Goal: Communication & Community: Answer question/provide support

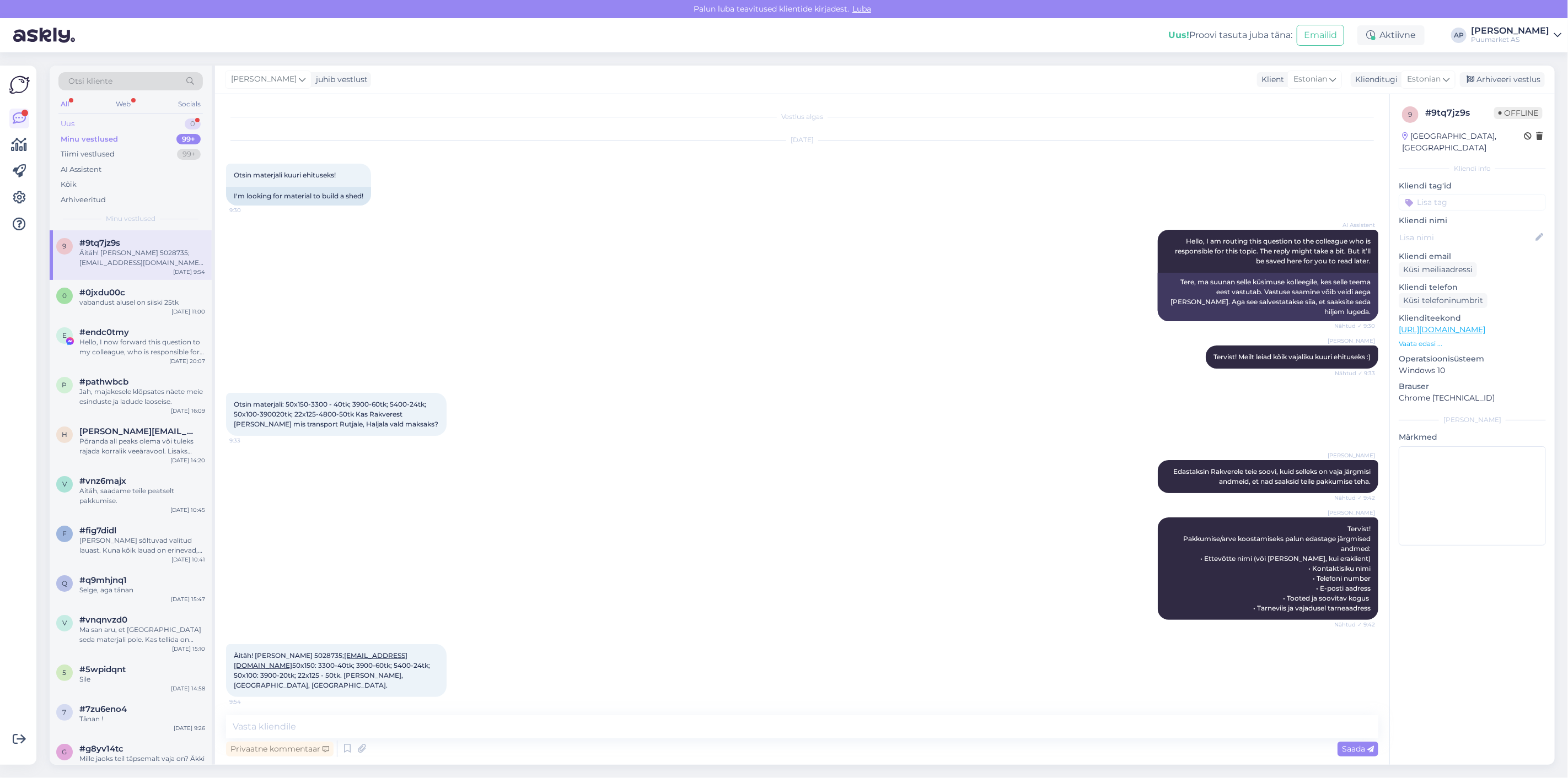
click at [160, 121] on div "Uus 0" at bounding box center [130, 124] width 144 height 15
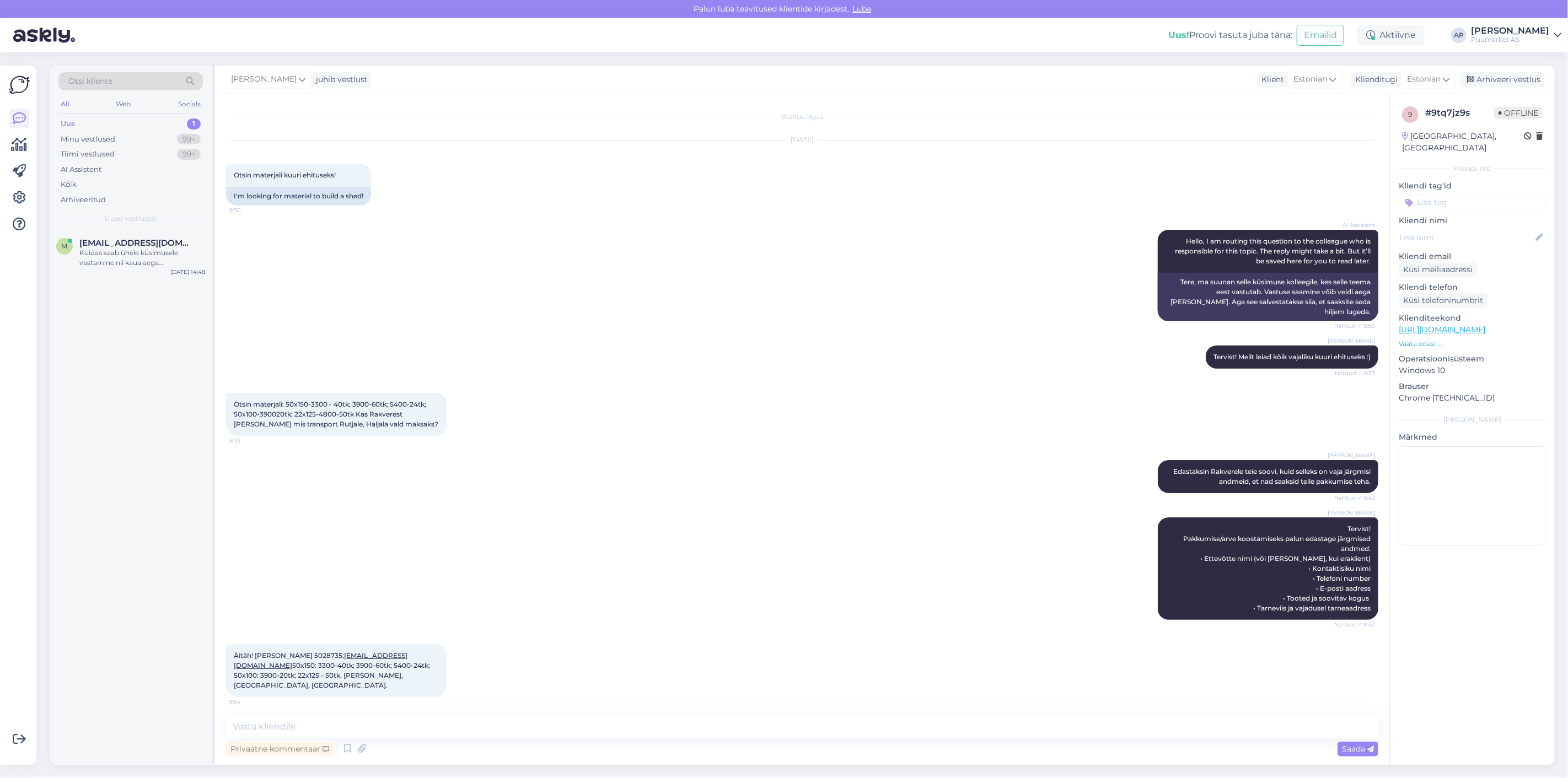
click at [160, 121] on div "Uus 1" at bounding box center [130, 124] width 144 height 15
click at [152, 254] on div "Kuidas saab ühele küsimusele vastamine nii kaua aega [PERSON_NAME]?" at bounding box center [142, 257] width 126 height 20
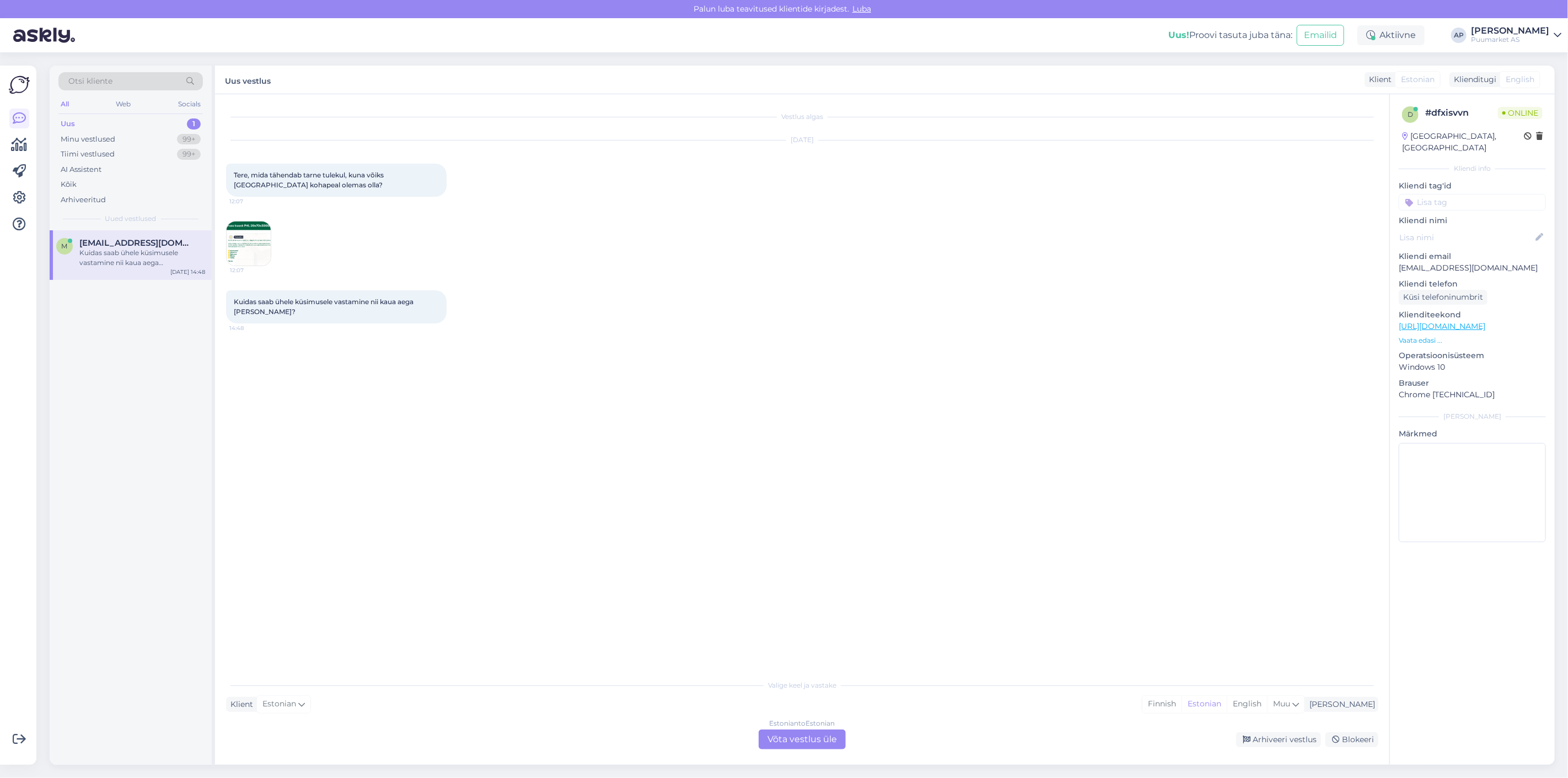
click at [266, 239] on img at bounding box center [249, 244] width 44 height 44
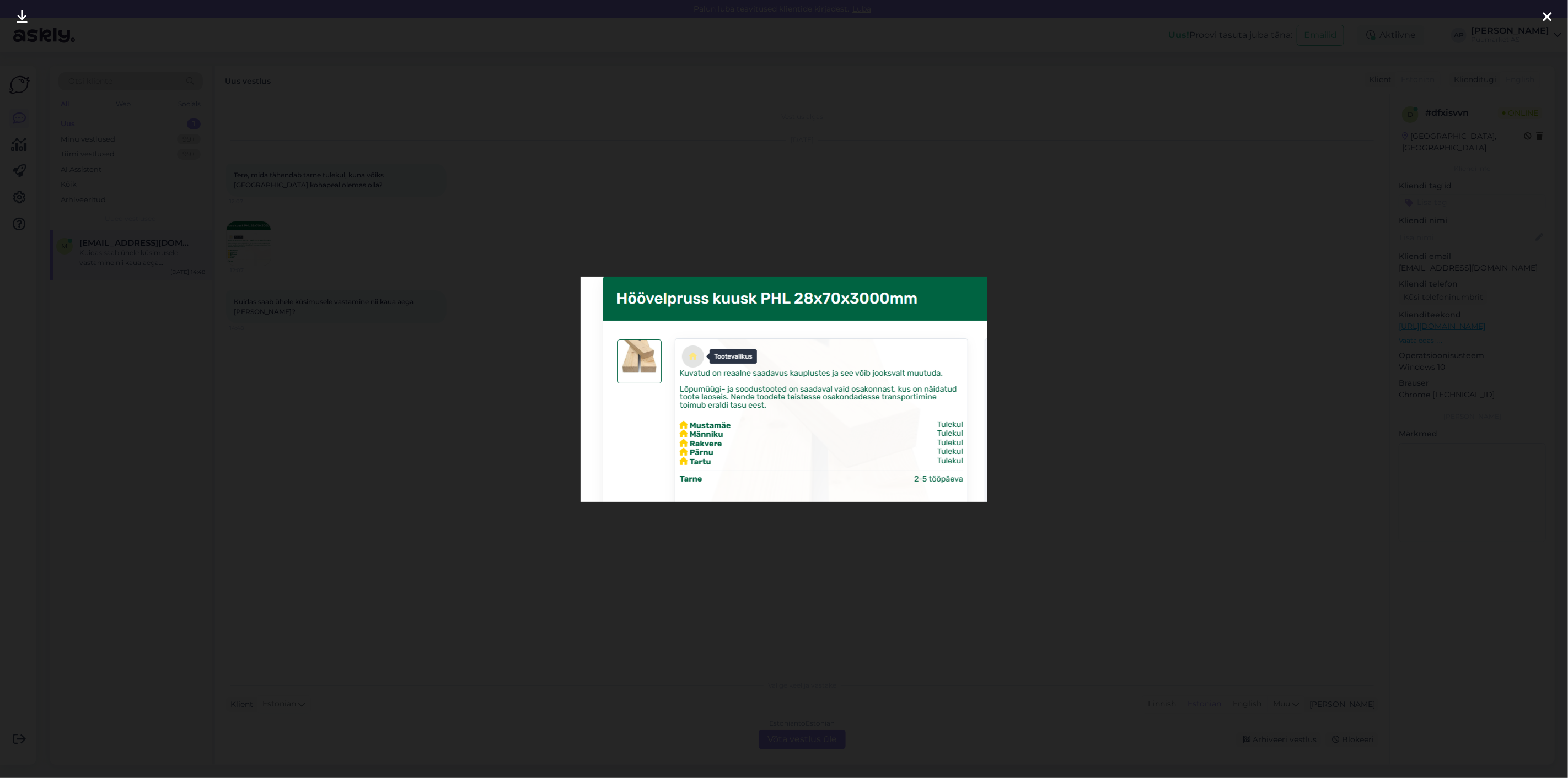
click at [463, 404] on div at bounding box center [784, 389] width 1568 height 778
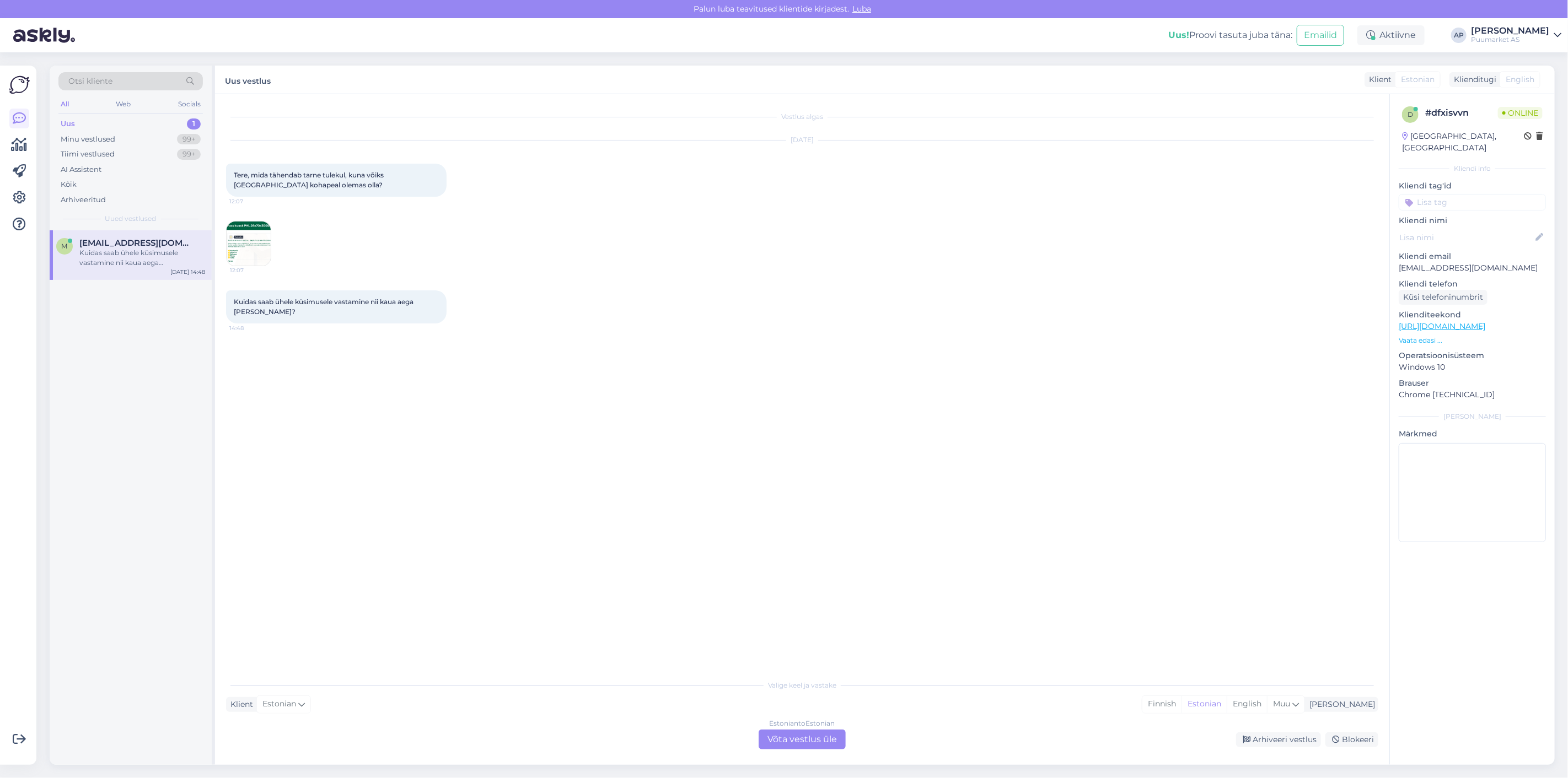
click at [794, 745] on div "Estonian to Estonian Võta vestlus üle" at bounding box center [802, 740] width 87 height 20
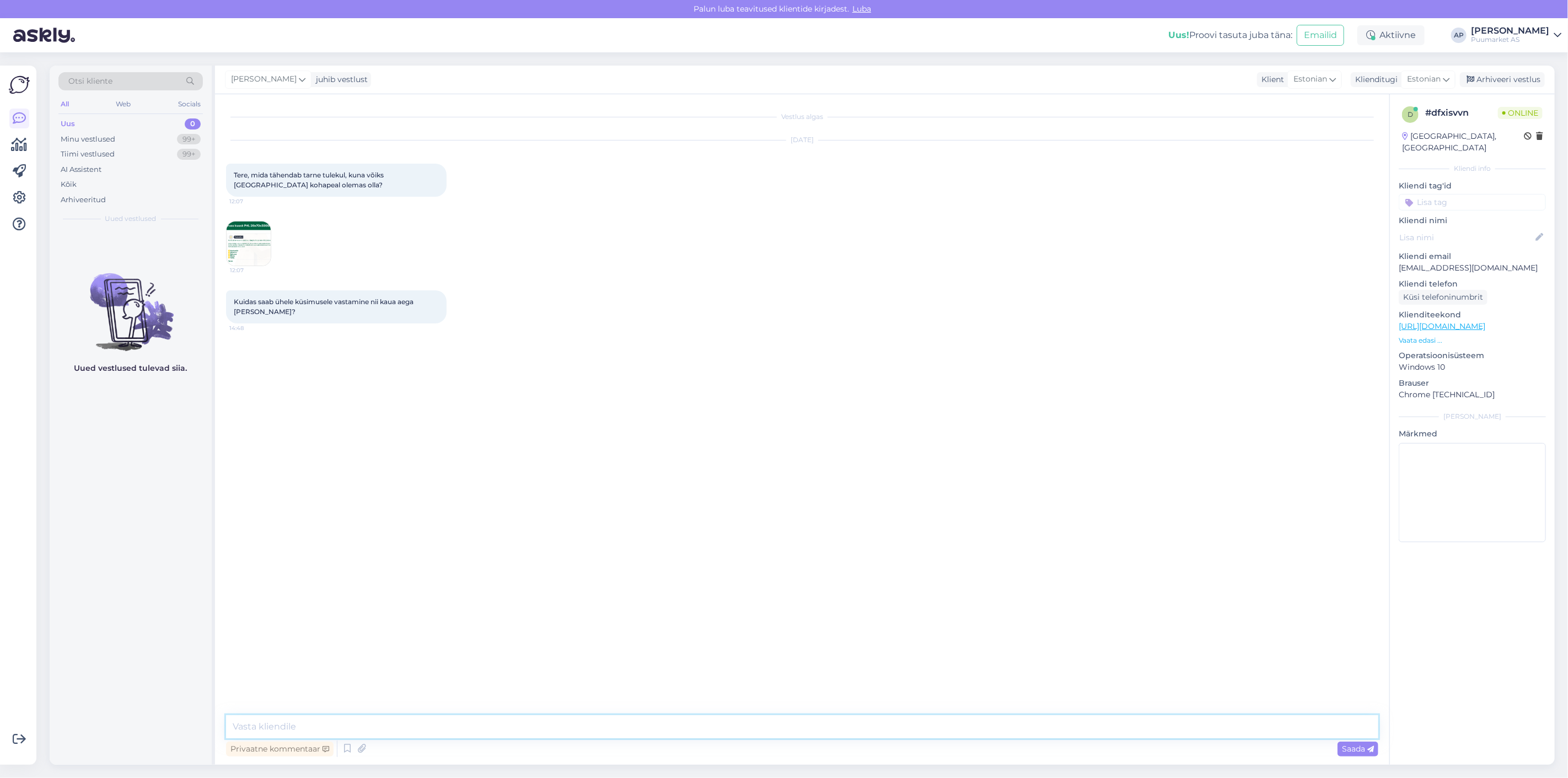
click at [753, 728] on textarea at bounding box center [801, 727] width 1152 height 23
type textarea "R"
type textarea "Tervist! Üks hetk uurin."
click at [337, 195] on div "Tere, mida tähendab tarne tulekul, kuna võiks [GEOGRAPHIC_DATA] kohapeal olemas…" at bounding box center [336, 180] width 221 height 33
click at [243, 243] on img at bounding box center [249, 244] width 44 height 44
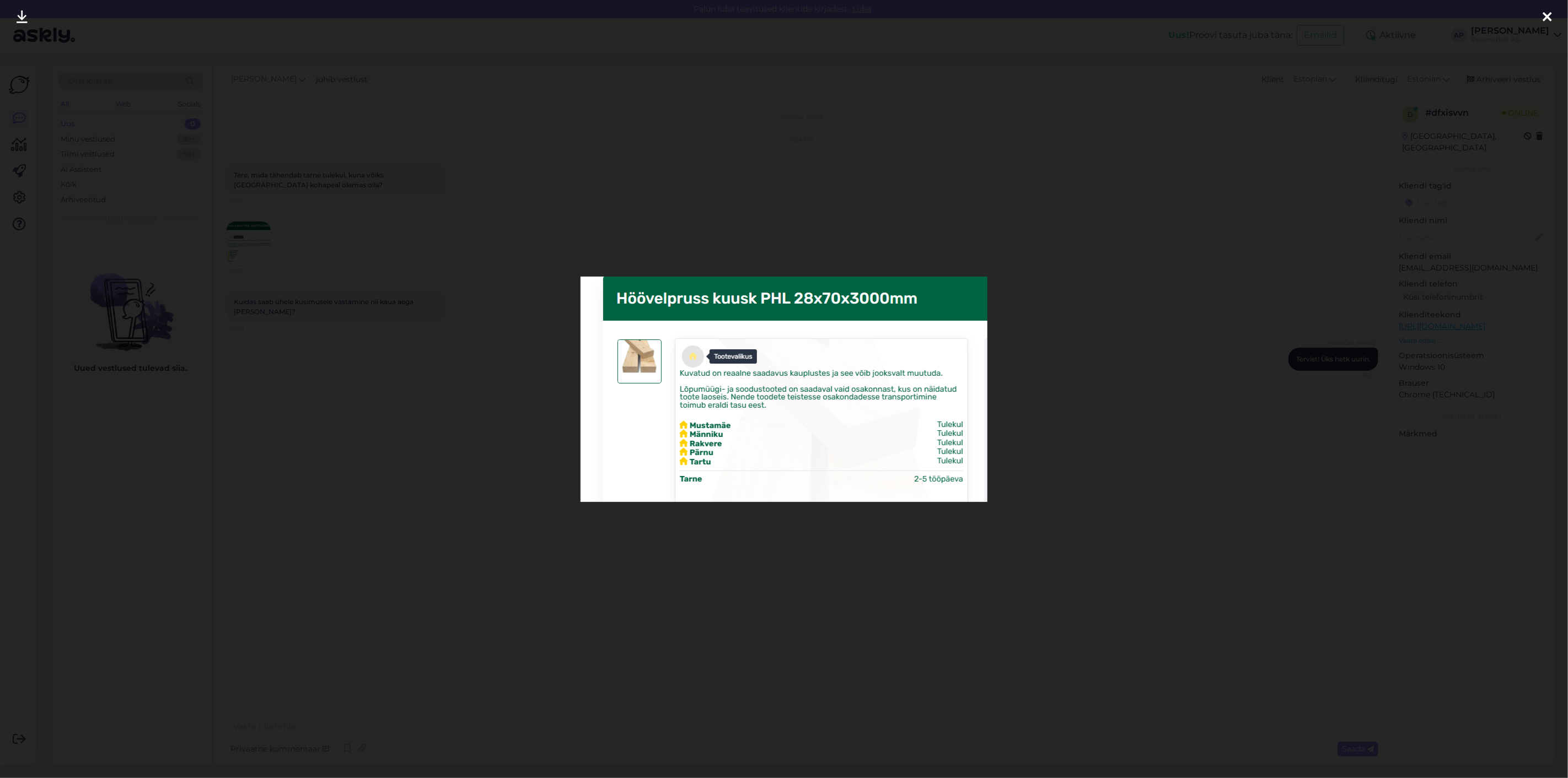
click at [582, 645] on div at bounding box center [784, 389] width 1568 height 778
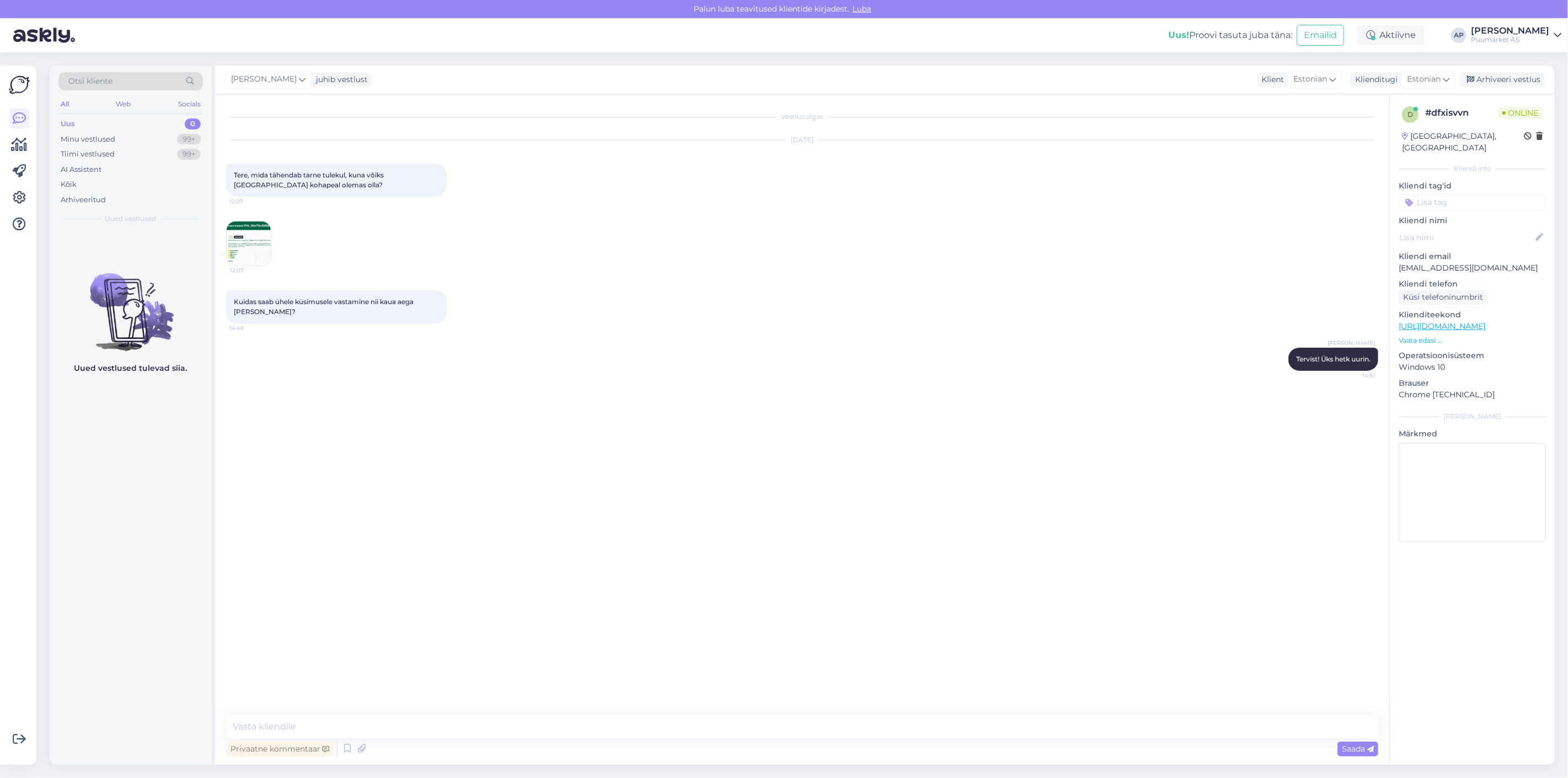
click at [351, 707] on div "Vestlus algas [DATE] Tere, mida tähendab tarne tulekul, kuna võiks [GEOGRAPHIC_…" at bounding box center [801, 429] width 1174 height 671
click at [350, 719] on textarea at bounding box center [801, 727] width 1152 height 23
paste textarea "Tuleb [PERSON_NAME], kuid pigem ülejärgmisel nädalal. Uuel nädalal saabub [PERS…"
type textarea "Tuleb [PERSON_NAME], kuid pigem ülejärgmisel nädalal. Uuel nädalal saabub [PERS…"
type textarea "k"
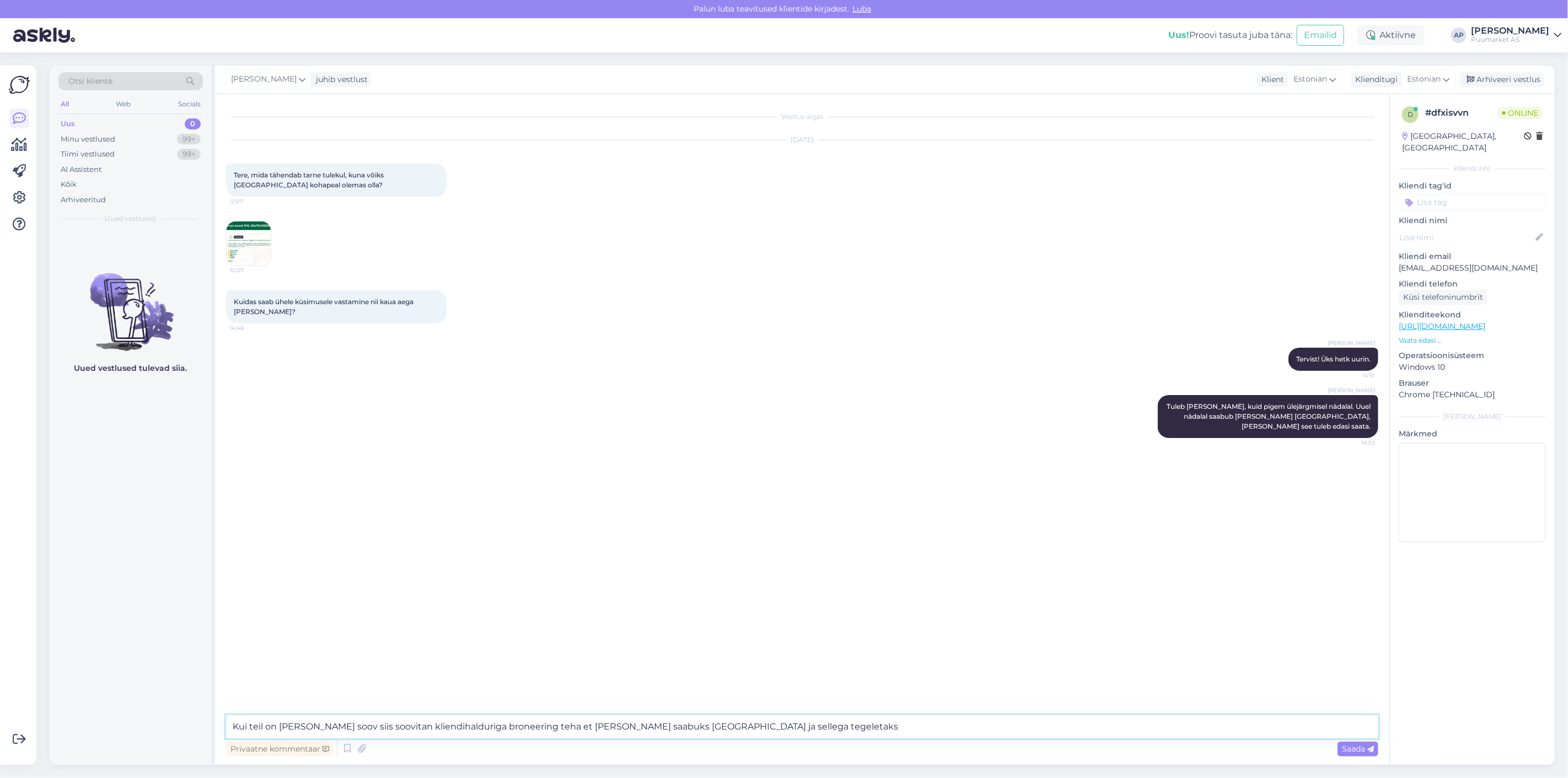
drag, startPoint x: 791, startPoint y: 715, endPoint x: 330, endPoint y: 696, distance: 461.4
click at [350, 704] on div "Vestlus algas [DATE] Tere, mida tähendab tarne tulekul, kuna võiks [GEOGRAPHIC_…" at bounding box center [801, 429] width 1174 height 671
click at [768, 714] on div "Vestlus algas [DATE] Tere, mida tähendab tarne tulekul, kuna võiks [GEOGRAPHIC_…" at bounding box center [801, 429] width 1174 height 671
drag, startPoint x: 772, startPoint y: 724, endPoint x: 159, endPoint y: 708, distance: 613.2
click at [161, 711] on div "Otsi kliente All Web Socials Uus 0 Minu vestlused 99+ Tiimi vestlused 99+ AI As…" at bounding box center [802, 416] width 1505 height 699
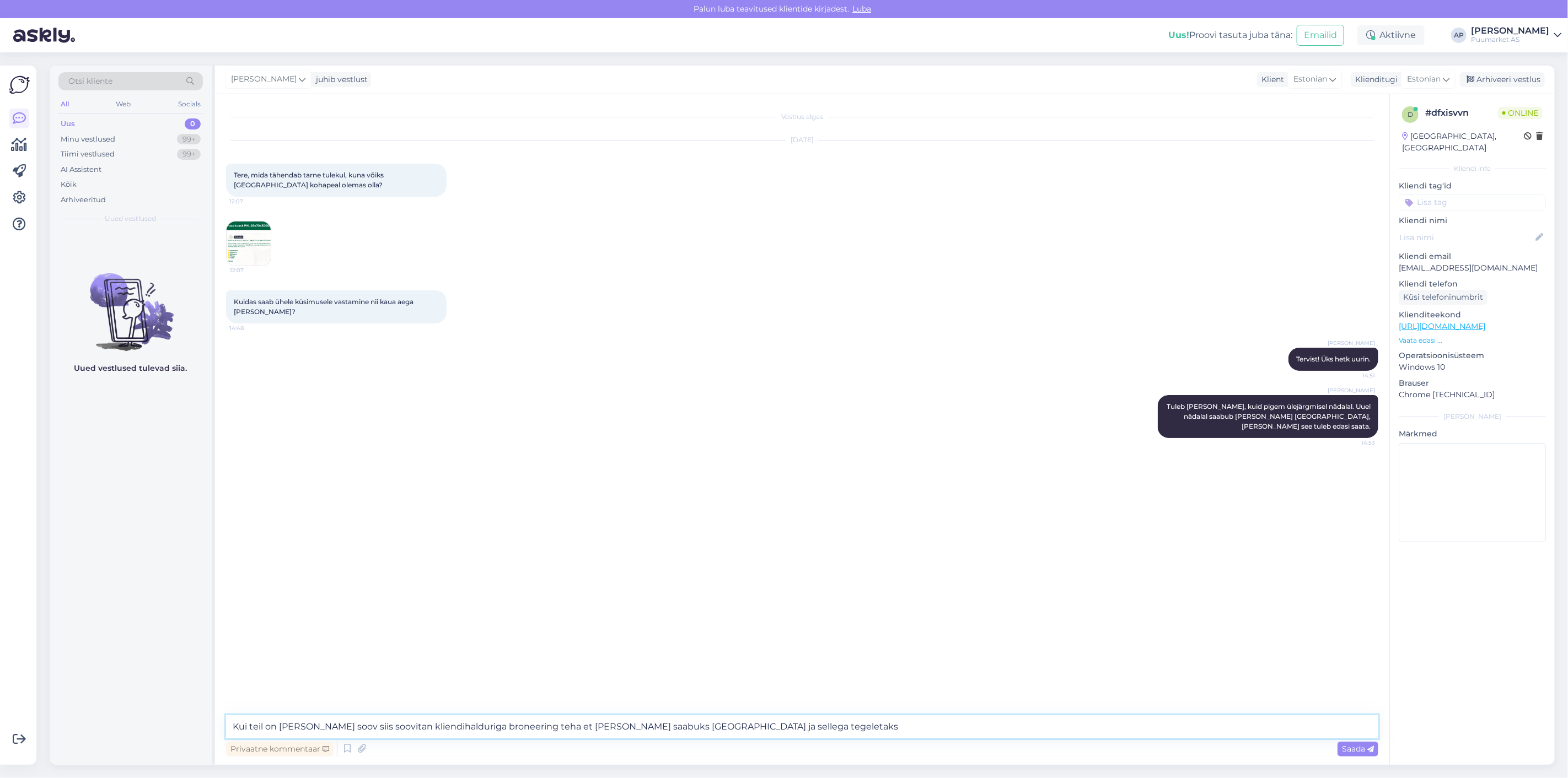
paste textarea ", siis soovitan kliendihalduriga broneering teha, et [PERSON_NAME] kindlasti [G…"
drag, startPoint x: 820, startPoint y: 728, endPoint x: 689, endPoint y: 730, distance: 131.0
click at [689, 730] on textarea "Kui teil on [PERSON_NAME] soov, siis soovitan kliendihalduriga broneering teha,…" at bounding box center [801, 727] width 1152 height 23
type textarea "Kui teil on [PERSON_NAME] soov, siis soovitan kliendihalduriga broneering teha,…"
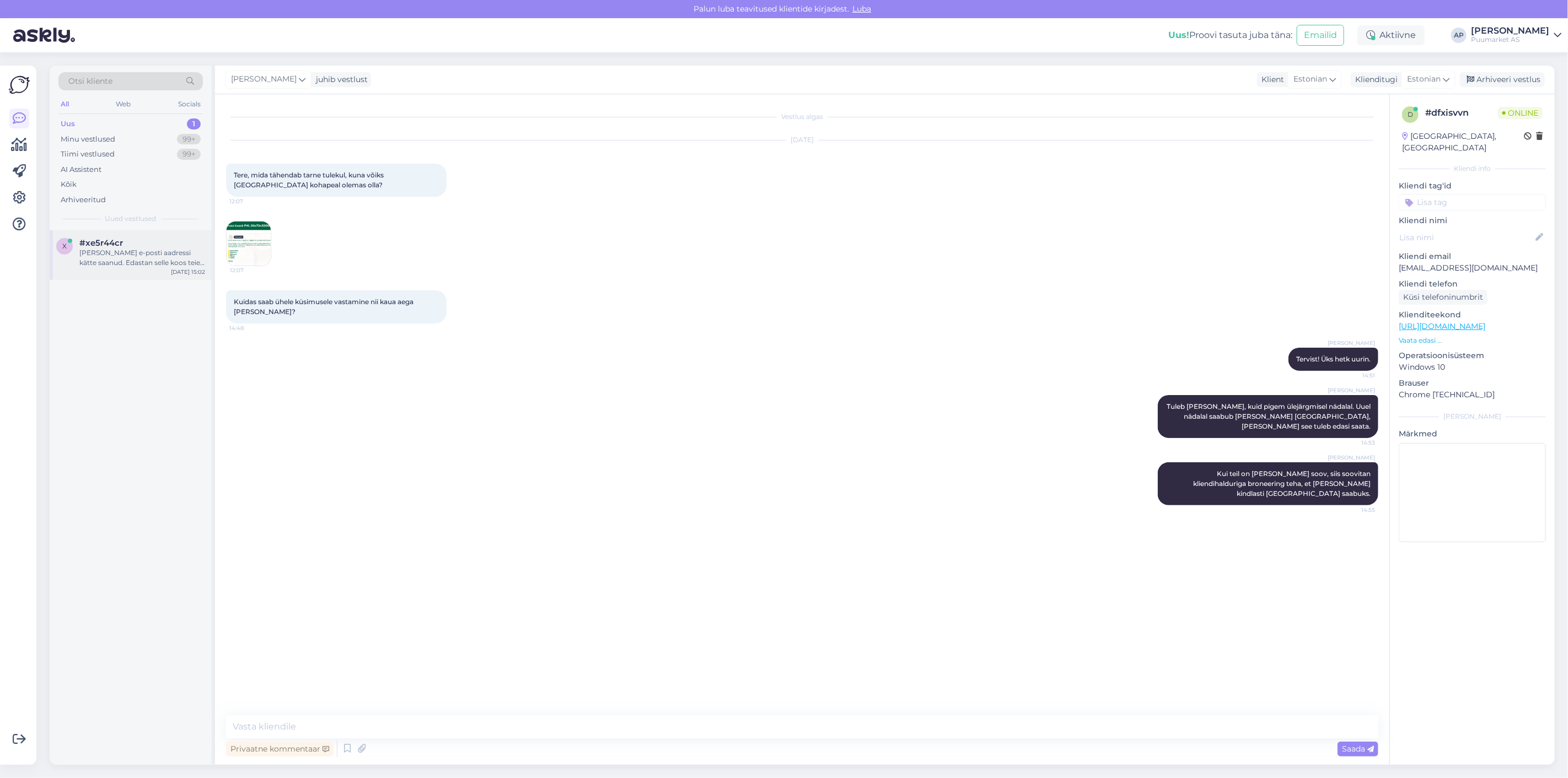
click at [106, 263] on div "[PERSON_NAME] e-posti aadressi kätte saanud. Edastan selle koos teie tellimuse …" at bounding box center [142, 257] width 126 height 20
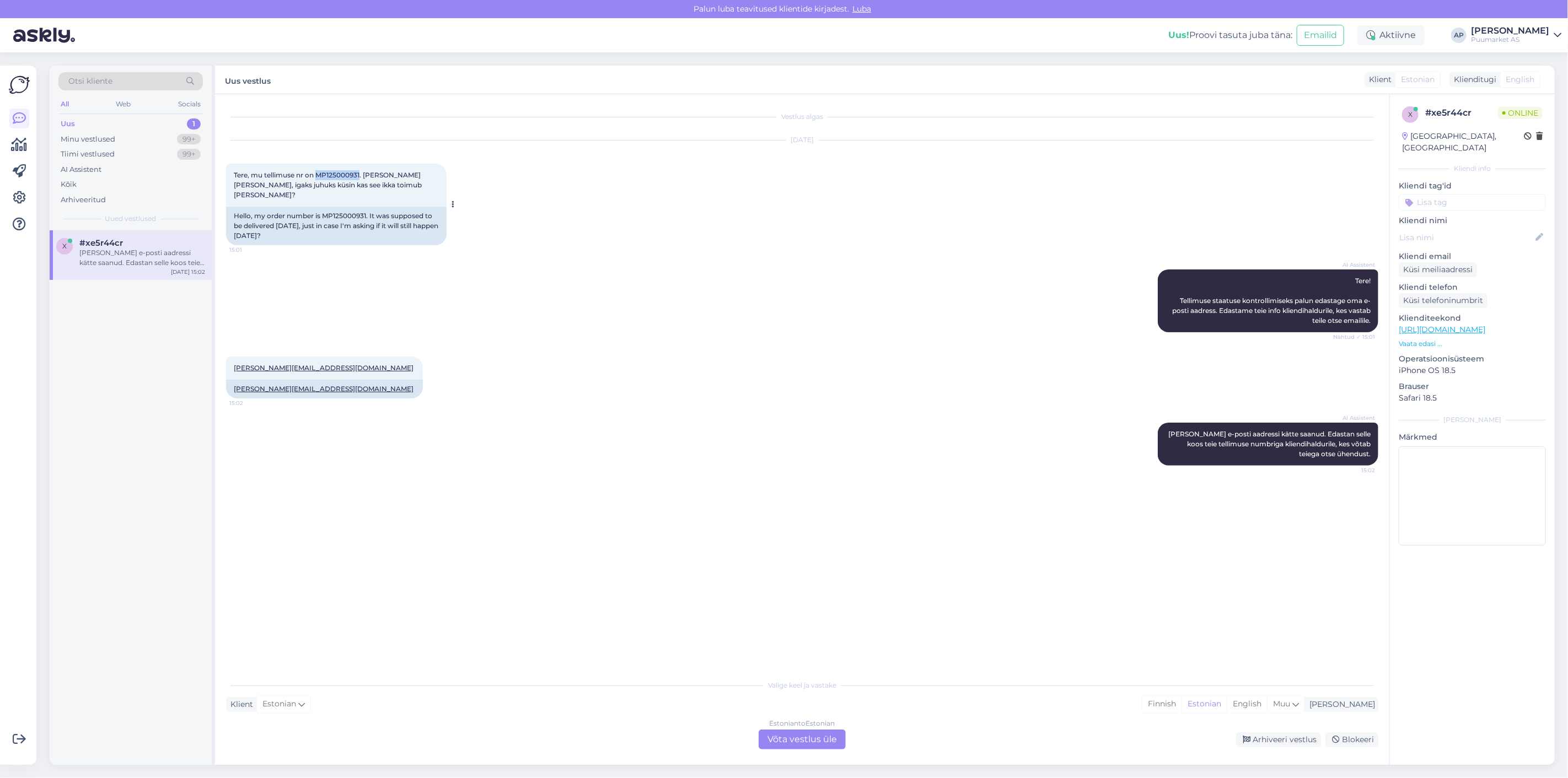
drag, startPoint x: 360, startPoint y: 174, endPoint x: 317, endPoint y: 180, distance: 43.4
click at [317, 180] on div "Tere, mu tellimuse nr on MP125000931. [PERSON_NAME] [PERSON_NAME], igaks juhuks…" at bounding box center [336, 185] width 221 height 43
copy span "MP125000931"
click at [398, 266] on div "AI Assistent Tere! Tellimuse staatuse kontrollimiseks palun edastage oma e-post…" at bounding box center [801, 301] width 1152 height 87
click at [803, 740] on div "Estonian to Estonian Võta vestlus üle" at bounding box center [802, 740] width 87 height 20
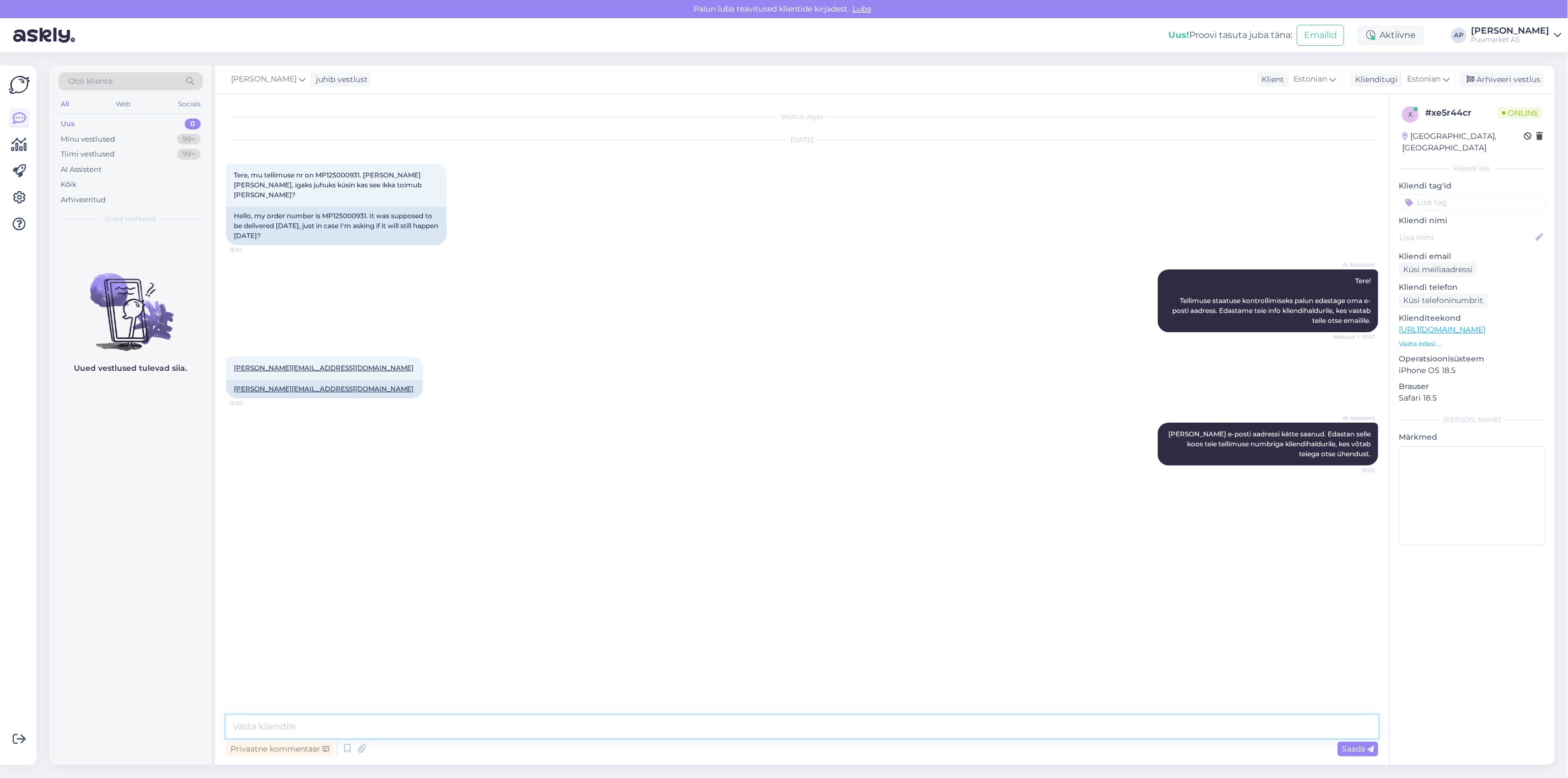
click at [774, 728] on textarea at bounding box center [801, 727] width 1152 height 23
type textarea "V"
drag, startPoint x: 896, startPoint y: 728, endPoint x: 0, endPoint y: 690, distance: 896.8
click at [94, 698] on div "Otsi kliente All Web Socials Uus 0 Minu vestlused 99+ Tiimi vestlused 99+ AI As…" at bounding box center [802, 416] width 1505 height 699
paste textarea "Hetkel selle numbriga pakkumist üleval ei näe – usun, et see on juba tellimusek…"
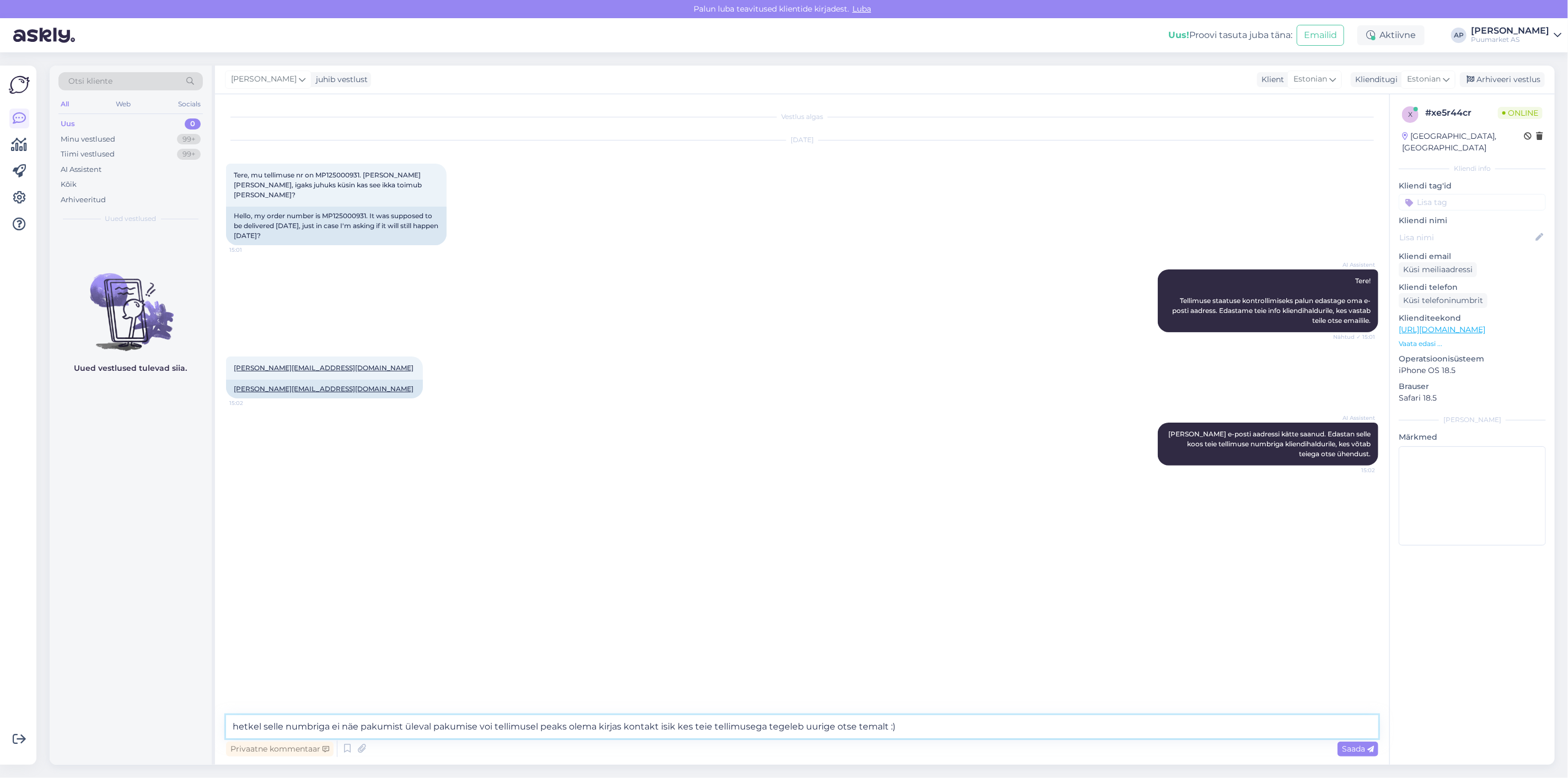
type textarea "Hetkel selle numbriga pakkumist üleval ei näe – usun, et see on juba tellimusek…"
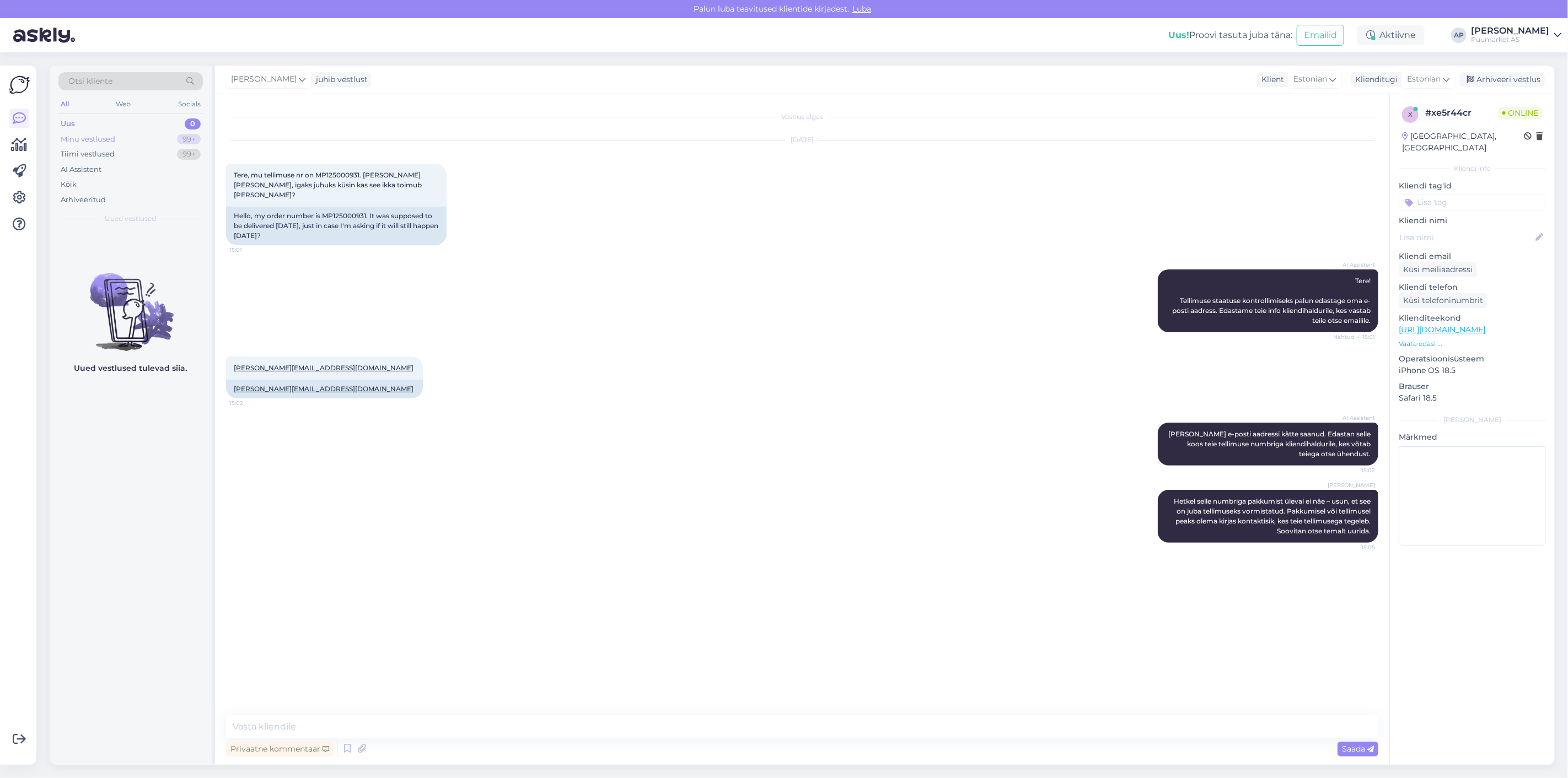
click at [117, 138] on div "Minu vestlused 99+" at bounding box center [130, 139] width 144 height 15
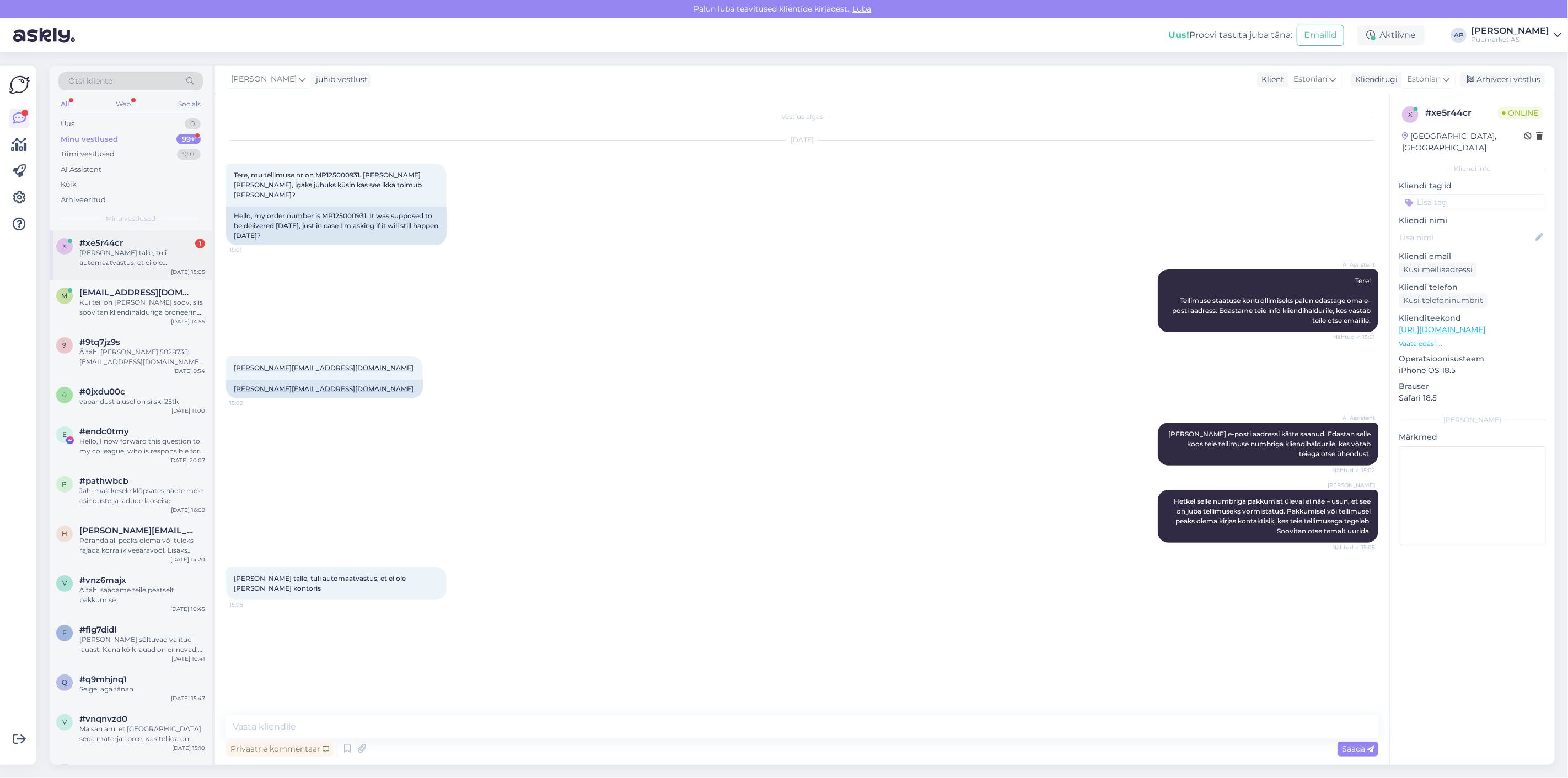
click at [129, 257] on div "[PERSON_NAME] talle, tuli automaatvastus, et ei ole [PERSON_NAME] kontoris" at bounding box center [142, 257] width 126 height 20
drag, startPoint x: 350, startPoint y: 569, endPoint x: 513, endPoint y: 574, distance: 163.1
click at [513, 574] on div "[PERSON_NAME] talle, tuli automaatvastus, et ei ole [PERSON_NAME] kontoris 15:05" at bounding box center [801, 583] width 1152 height 57
click at [408, 719] on textarea at bounding box center [801, 727] width 1152 height 23
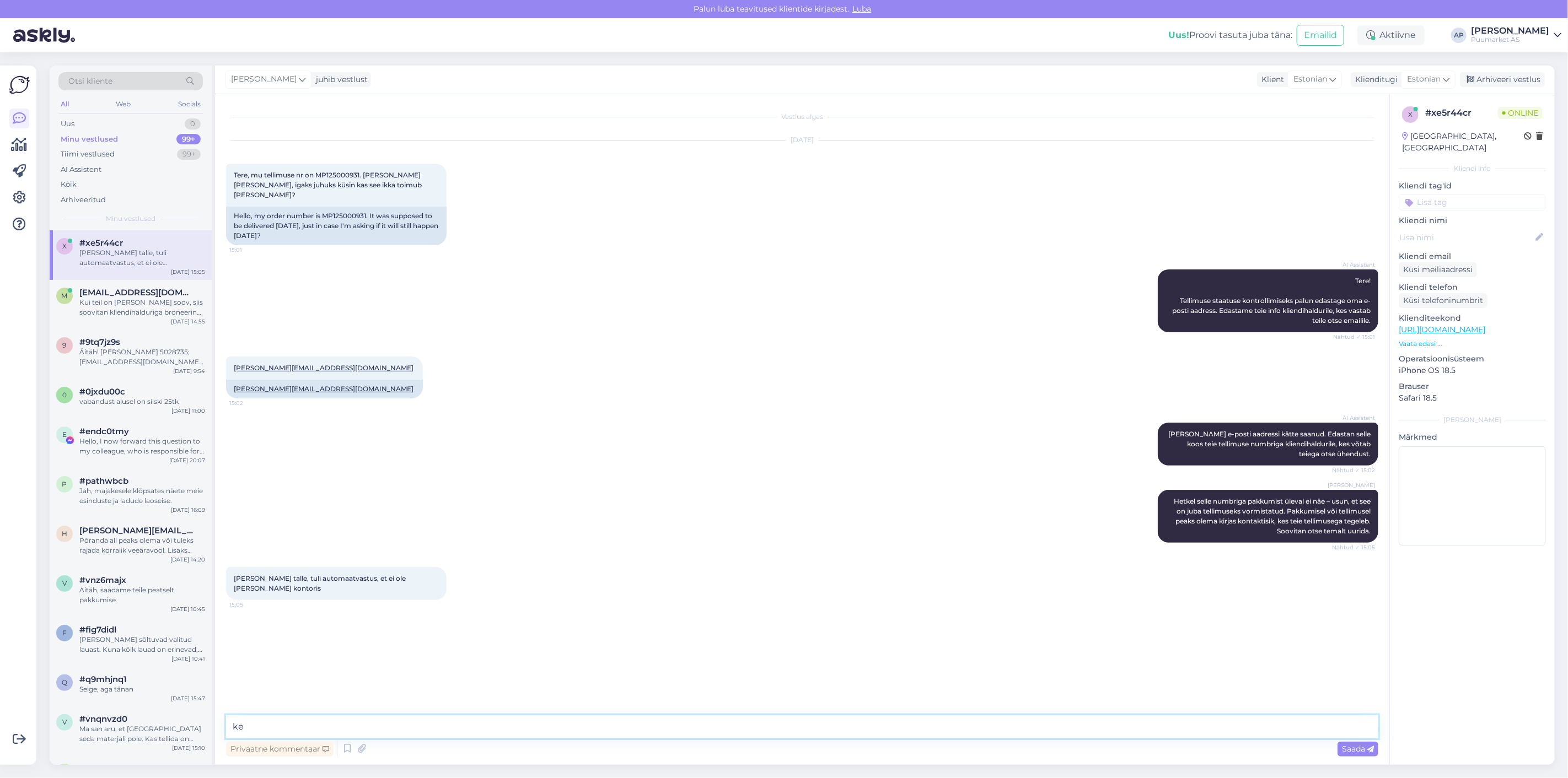
type textarea "k"
type textarea "M"
click at [301, 726] on textarea "Kellega tegu oli nimi edastan info." at bounding box center [801, 727] width 1152 height 23
type textarea "Kellega tegu oli 'nimi' edastan info."
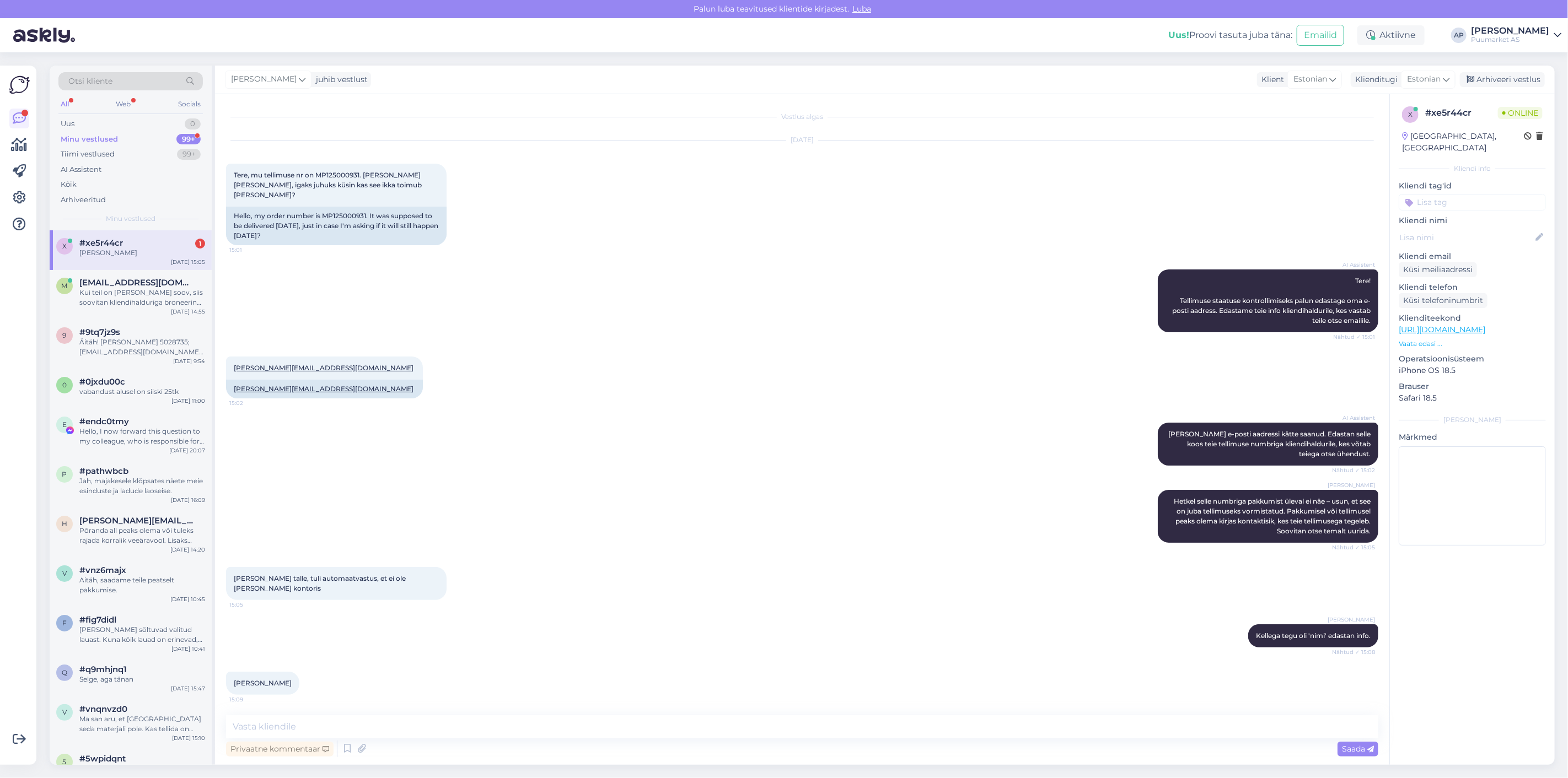
drag, startPoint x: 305, startPoint y: 660, endPoint x: 272, endPoint y: 660, distance: 33.0
click at [230, 663] on div "[PERSON_NAME] 15:09" at bounding box center [801, 683] width 1152 height 47
copy span "[PERSON_NAME]"
click at [652, 592] on div "[PERSON_NAME] talle, tuli automaatvastus, et ei ole [PERSON_NAME] kontoris 15:05" at bounding box center [801, 583] width 1152 height 57
click at [412, 736] on textarea at bounding box center [801, 727] width 1152 height 23
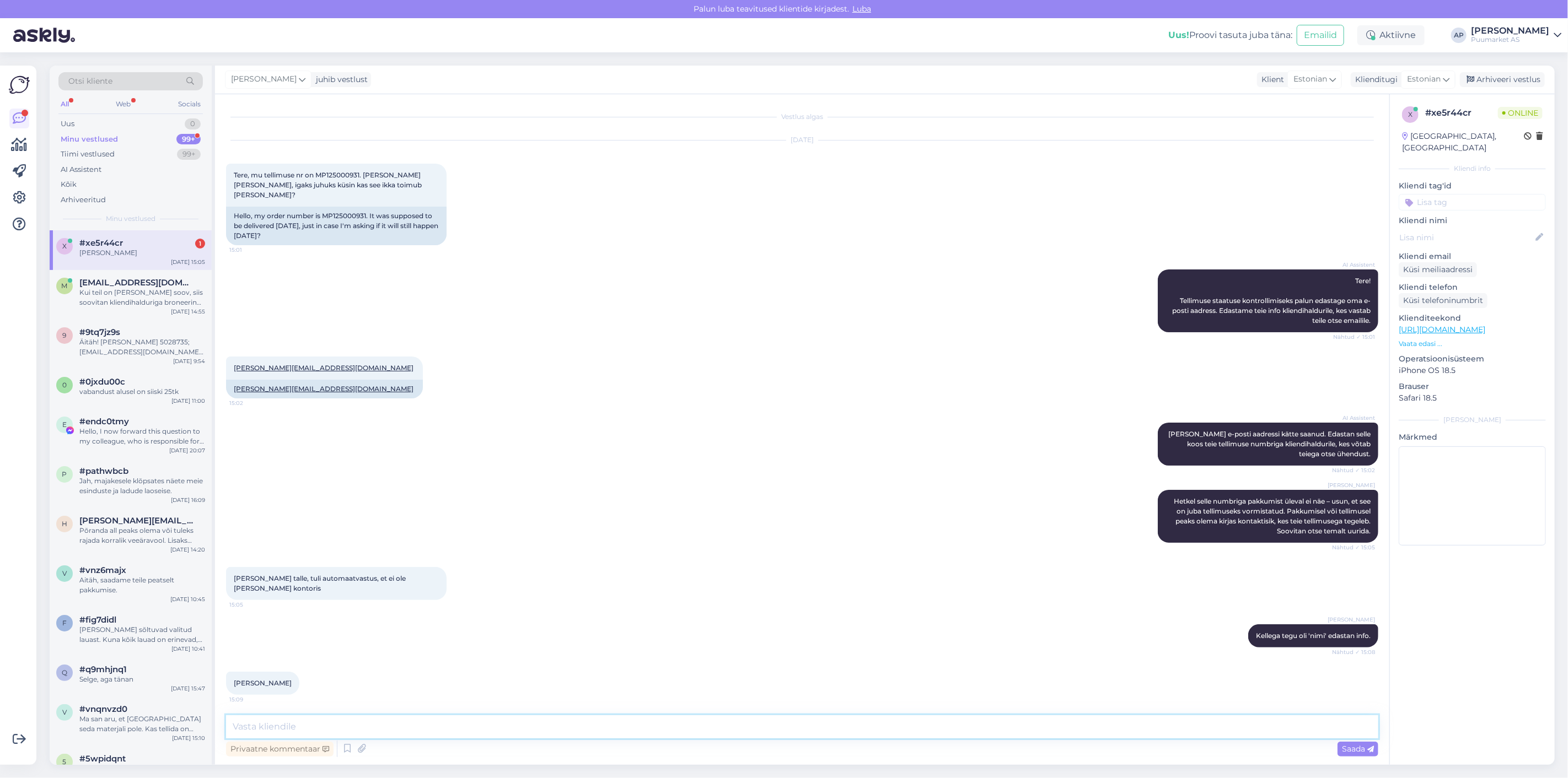
click at [412, 736] on textarea at bounding box center [801, 727] width 1152 height 23
type textarea "[PERSON_NAME] nimel on tellimus"
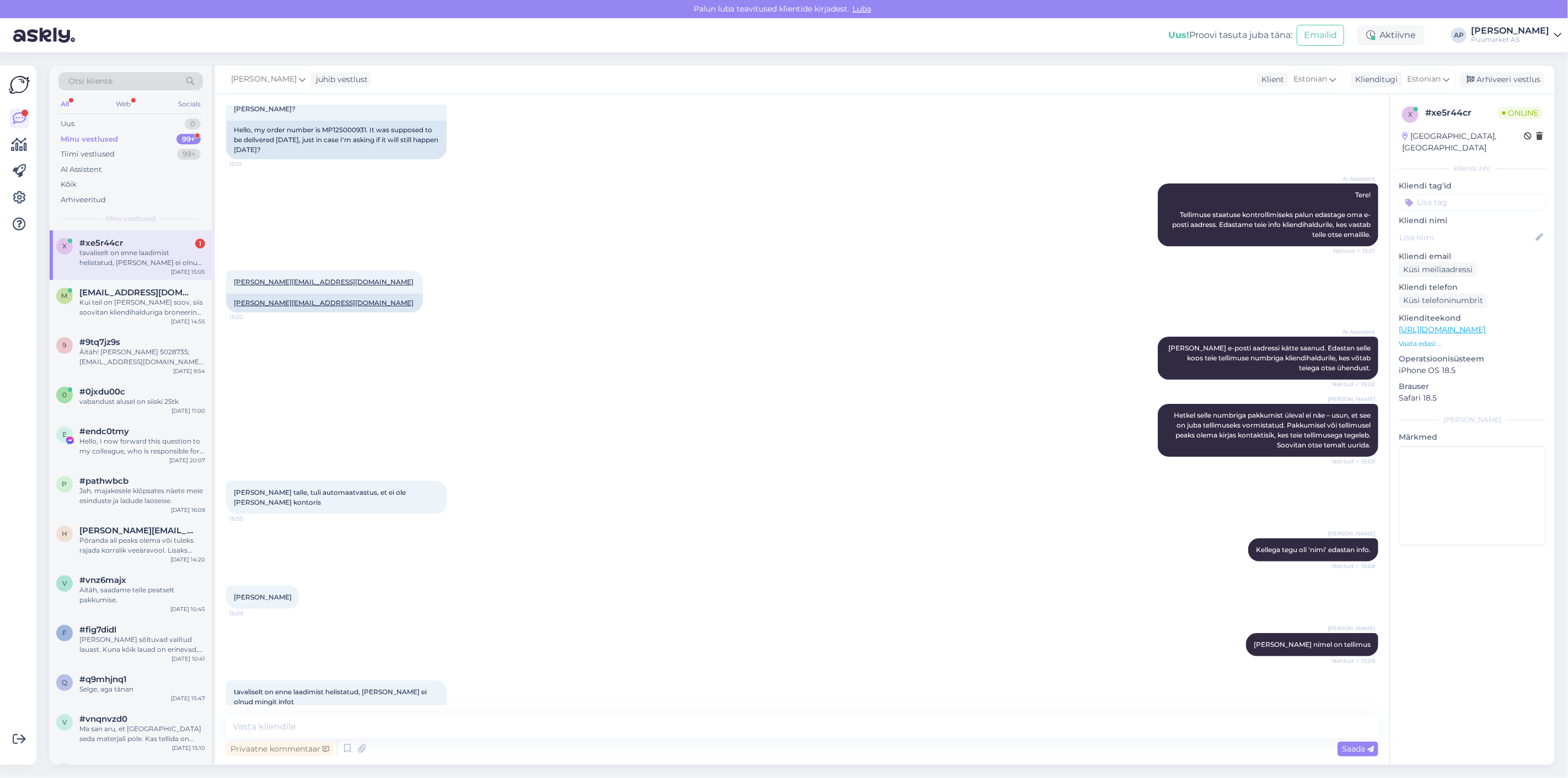
scroll to position [133, 0]
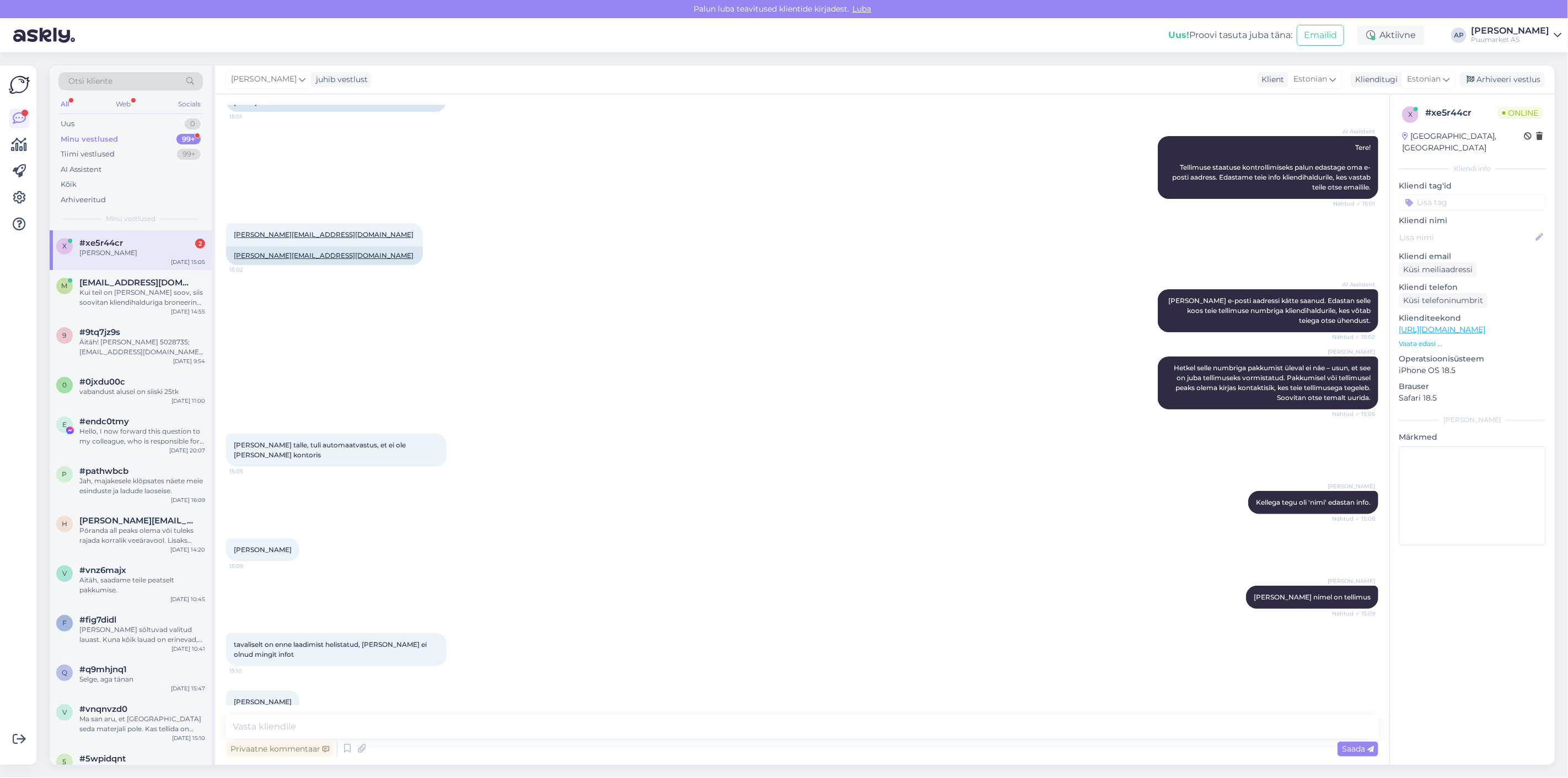
drag, startPoint x: 298, startPoint y: 679, endPoint x: 235, endPoint y: 681, distance: 63.0
click at [235, 681] on div "[PERSON_NAME] 15:10" at bounding box center [801, 702] width 1152 height 47
copy span "[PERSON_NAME]"
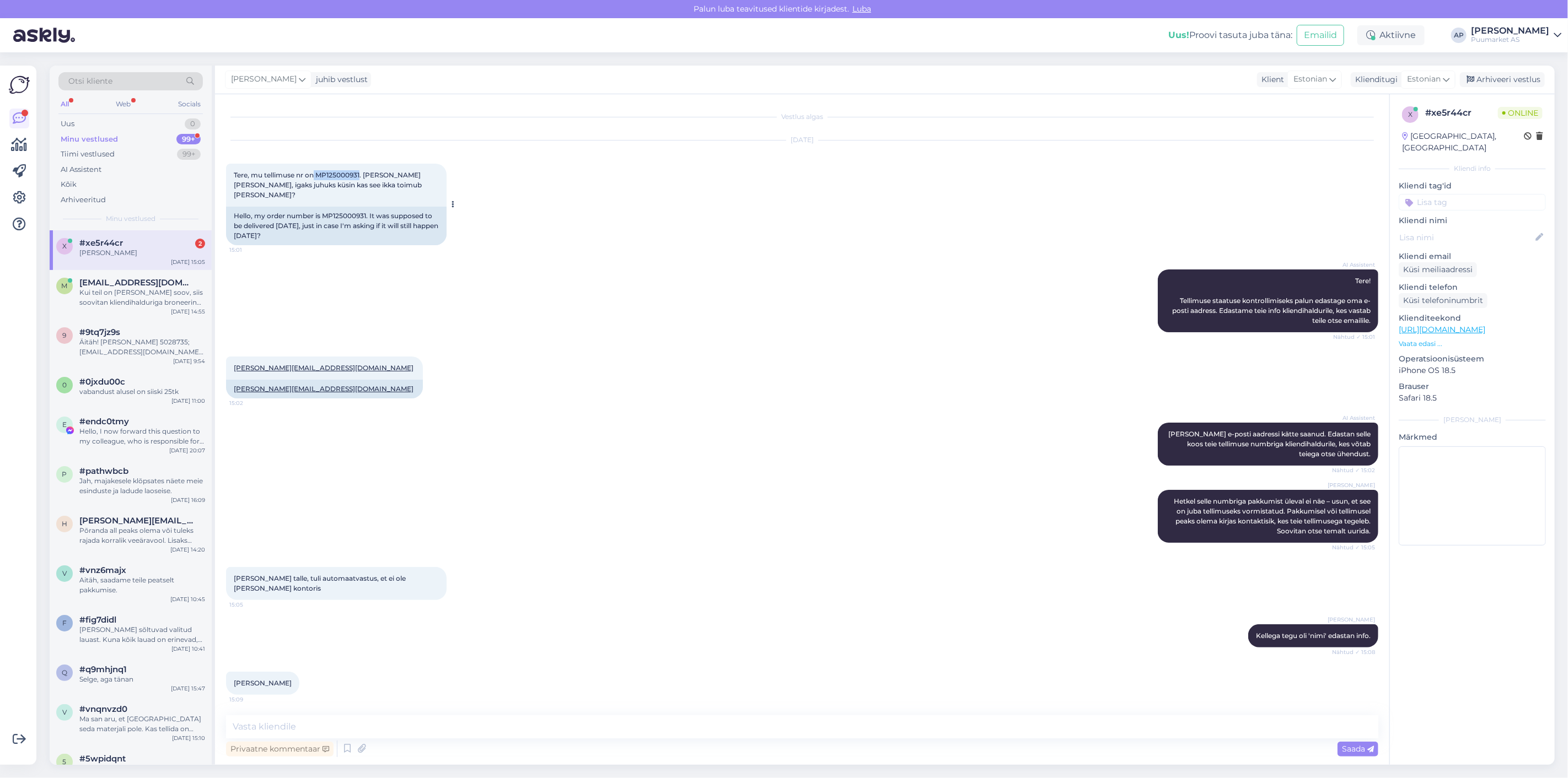
drag, startPoint x: 314, startPoint y: 176, endPoint x: 362, endPoint y: 174, distance: 48.0
click at [362, 174] on span "Tere, mu tellimuse nr on MP125000931. [PERSON_NAME] [PERSON_NAME], igaks juhuks…" at bounding box center [328, 185] width 190 height 28
copy span "MP125000931"
click at [139, 261] on div "x #xe5r44cr 2 [PERSON_NAME] [DATE] 15:05" at bounding box center [131, 250] width 162 height 39
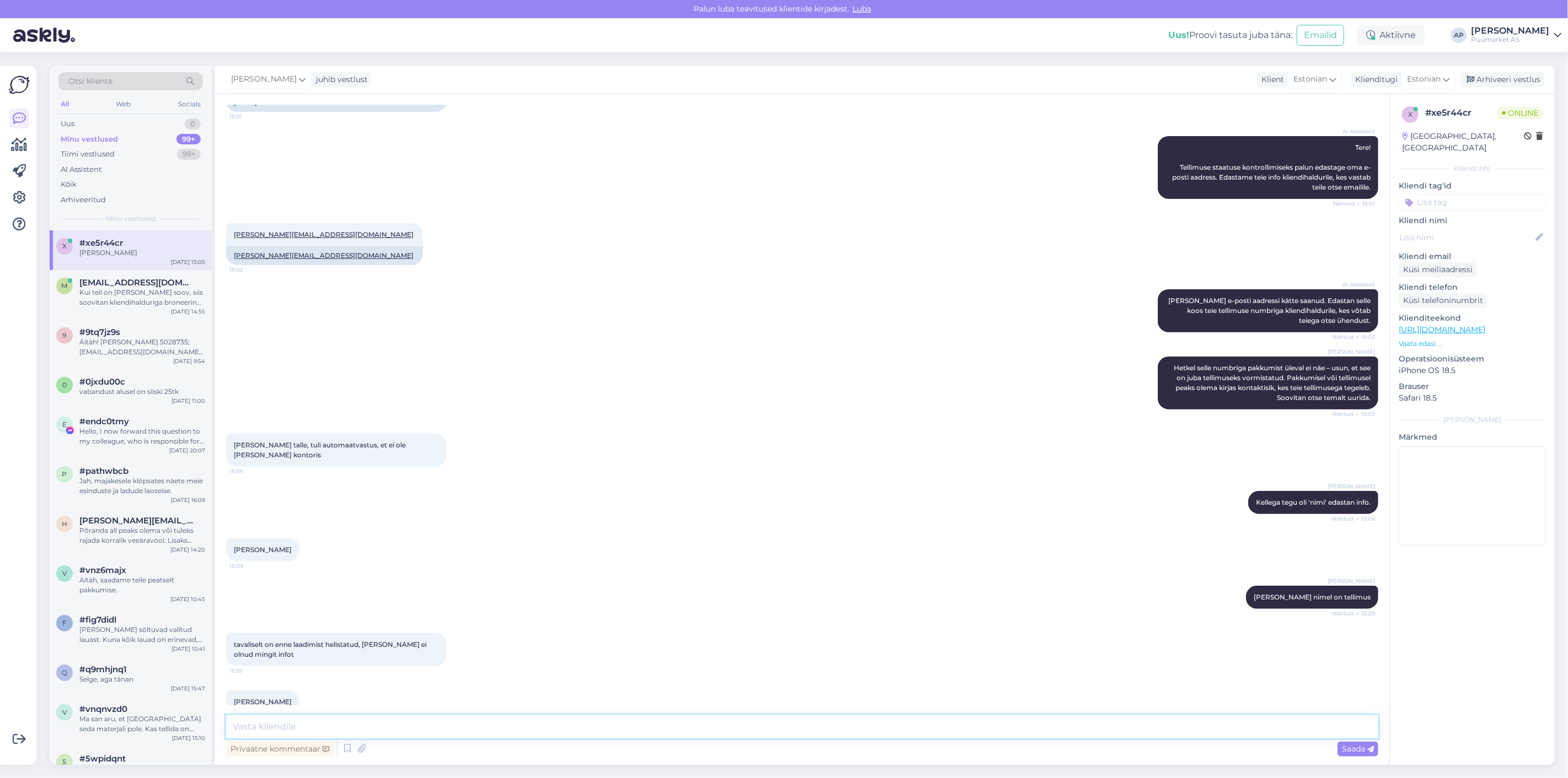
click at [351, 732] on textarea at bounding box center [801, 727] width 1152 height 23
type textarea "Info edastatud :)"
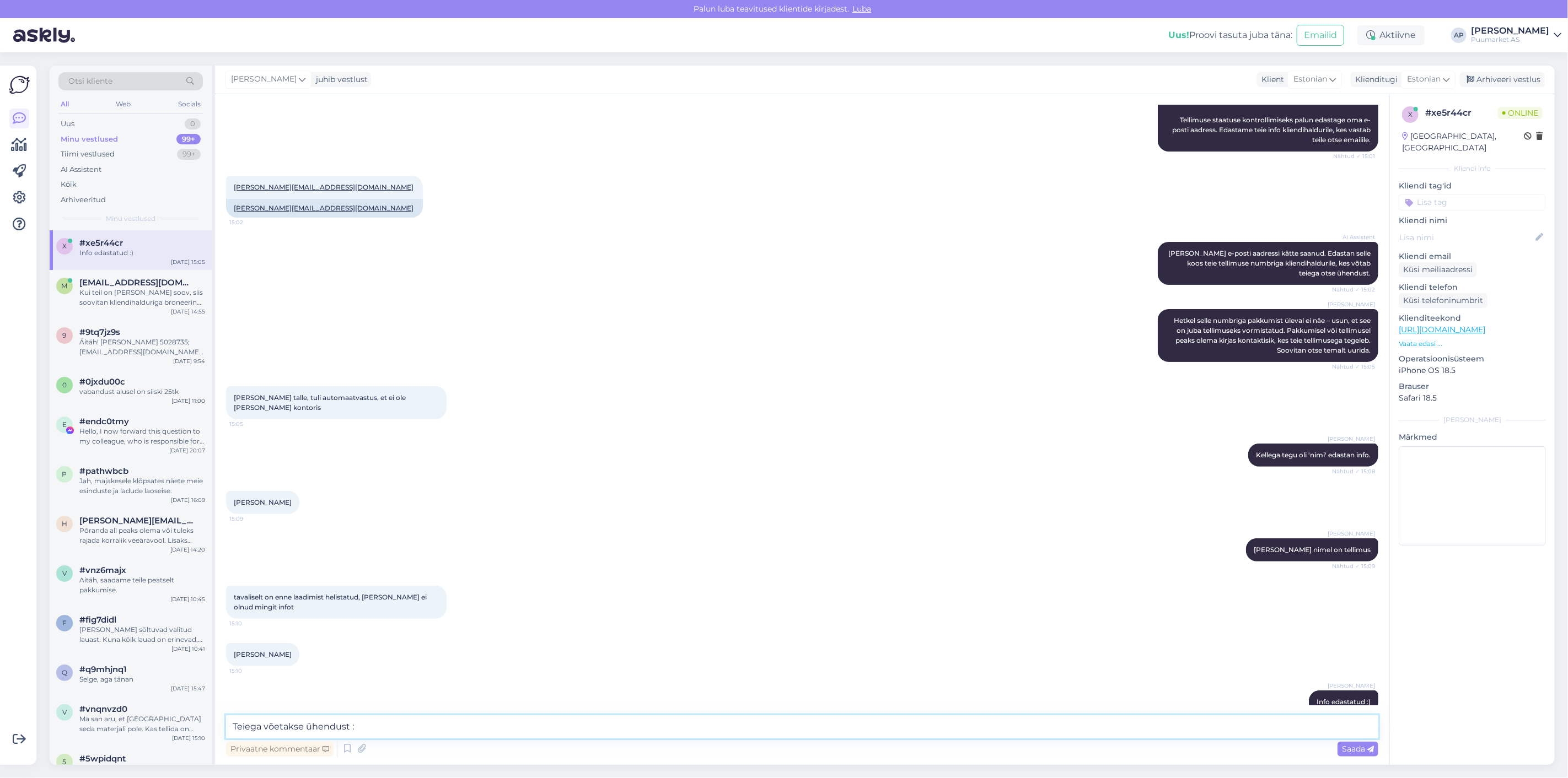
type textarea "Teiega võetakse ühendust"
